Goal: Task Accomplishment & Management: Manage account settings

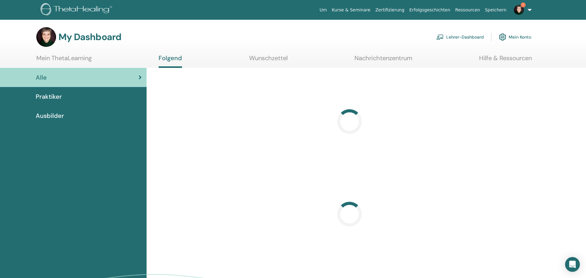
click at [471, 35] on link "Lehrer-Dashboard" at bounding box center [460, 37] width 47 height 14
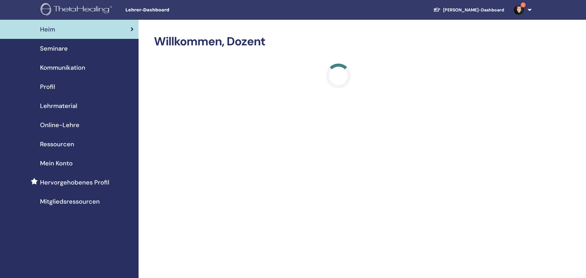
click at [67, 163] on span "Mein Konto" at bounding box center [56, 162] width 33 height 9
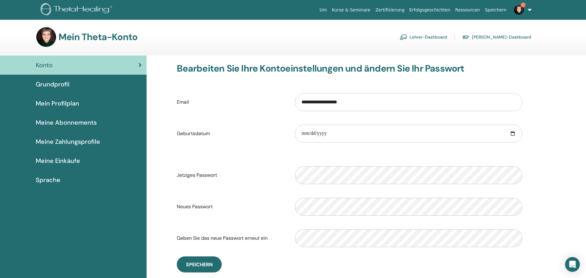
drag, startPoint x: 74, startPoint y: 161, endPoint x: 101, endPoint y: 161, distance: 27.1
click at [74, 161] on span "Meine Einkäufe" at bounding box center [58, 160] width 44 height 9
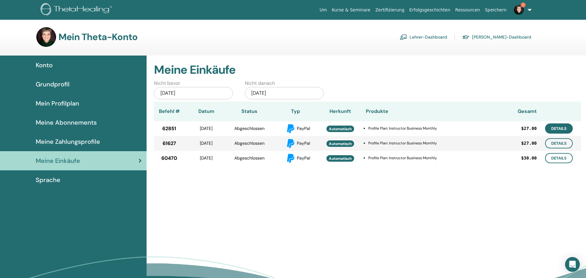
click at [559, 128] on link "Details" at bounding box center [559, 128] width 28 height 10
click at [558, 142] on link "Details" at bounding box center [559, 143] width 28 height 10
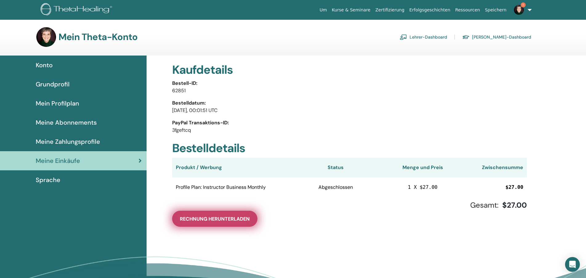
click at [226, 220] on span "Rechnung herunterladen" at bounding box center [215, 218] width 70 height 6
click at [234, 221] on span "Rechnung herunterladen" at bounding box center [215, 218] width 70 height 6
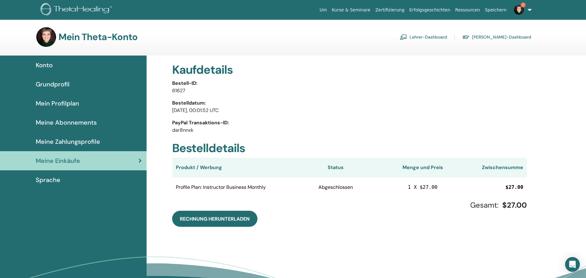
click at [55, 159] on span "Meine Einkäufe" at bounding box center [58, 160] width 44 height 9
